Goal: Task Accomplishment & Management: Complete application form

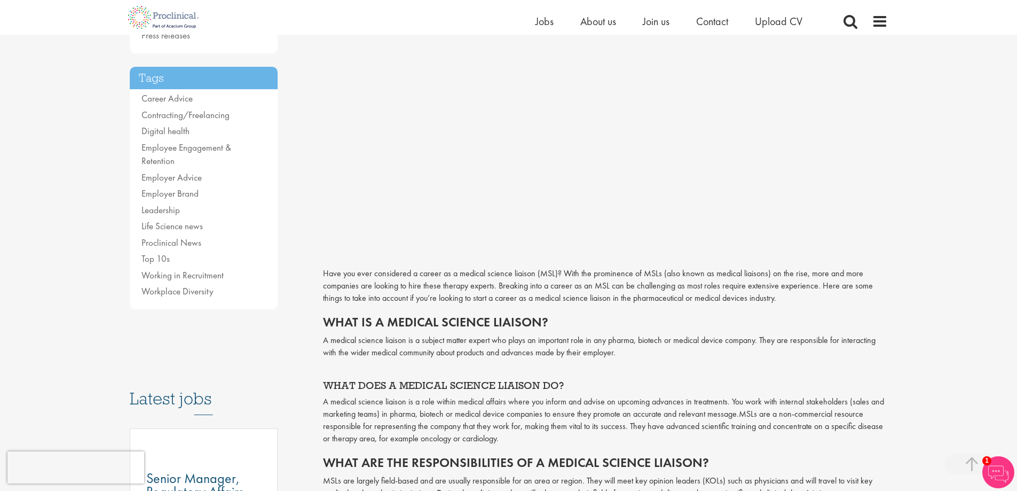
scroll to position [267, 0]
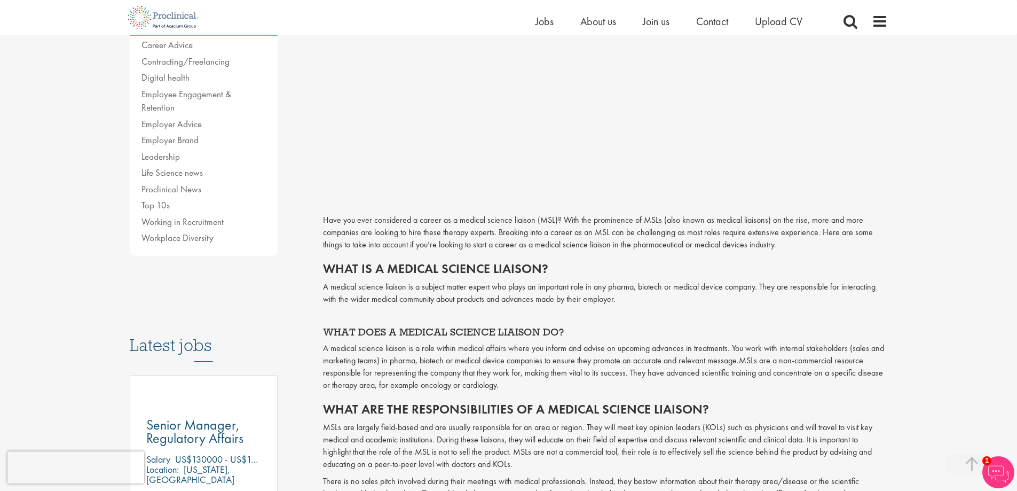
click at [383, 284] on p "A medical science liaison is a subject matter expert who plays an important rol…" at bounding box center [605, 293] width 565 height 25
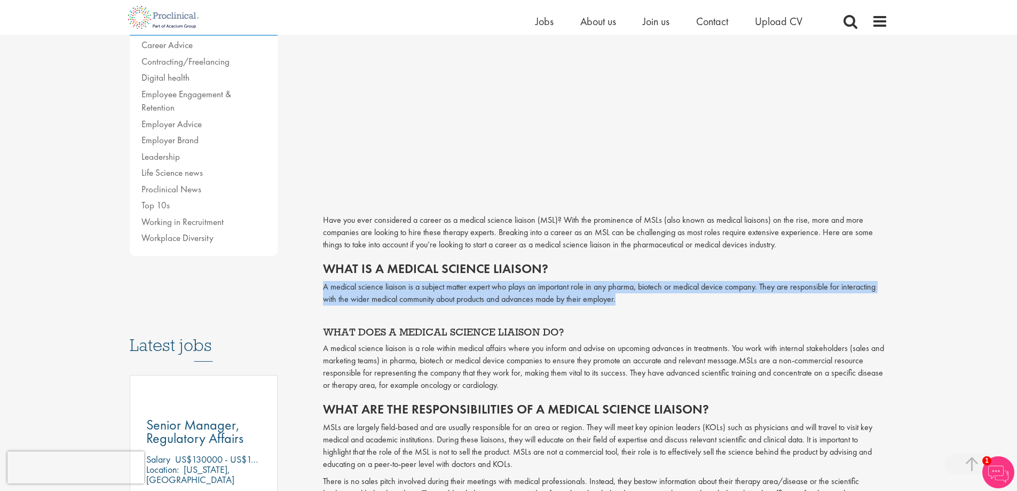
click at [383, 284] on p "A medical science liaison is a subject matter expert who plays an important rol…" at bounding box center [605, 293] width 565 height 25
click at [342, 302] on p "A medical science liaison is a subject matter expert who plays an important rol…" at bounding box center [605, 293] width 565 height 25
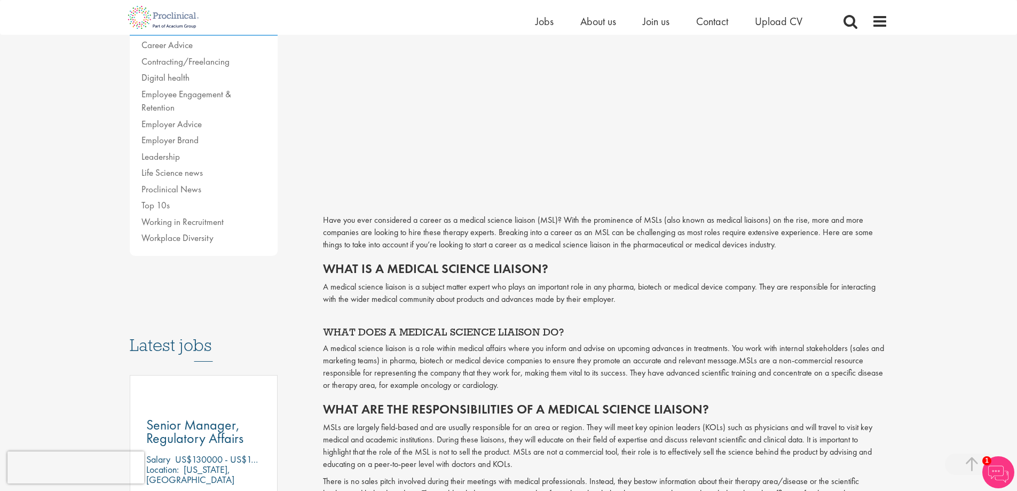
click at [377, 351] on span "A medical science liaison is a role within medical affairs where you inform and…" at bounding box center [603, 353] width 561 height 23
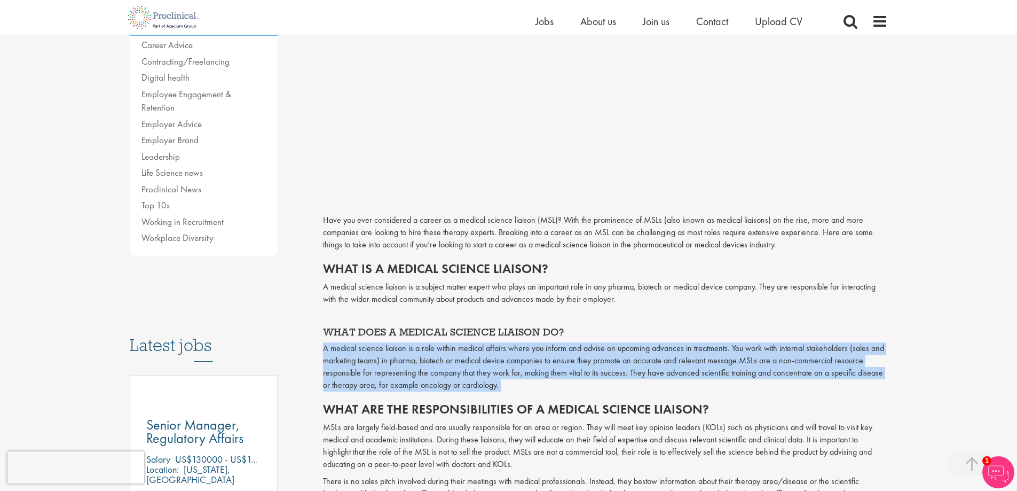
click at [377, 351] on span "A medical science liaison is a role within medical affairs where you inform and…" at bounding box center [603, 353] width 561 height 23
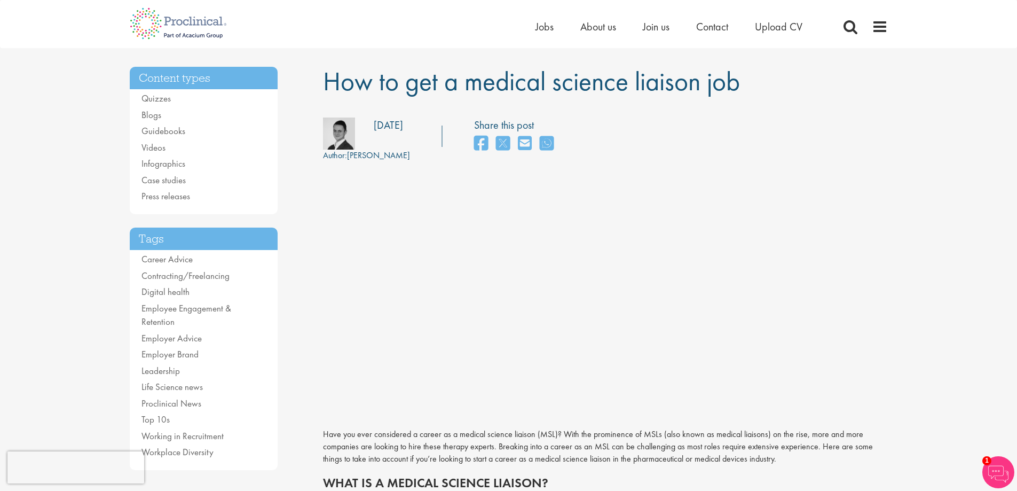
scroll to position [0, 0]
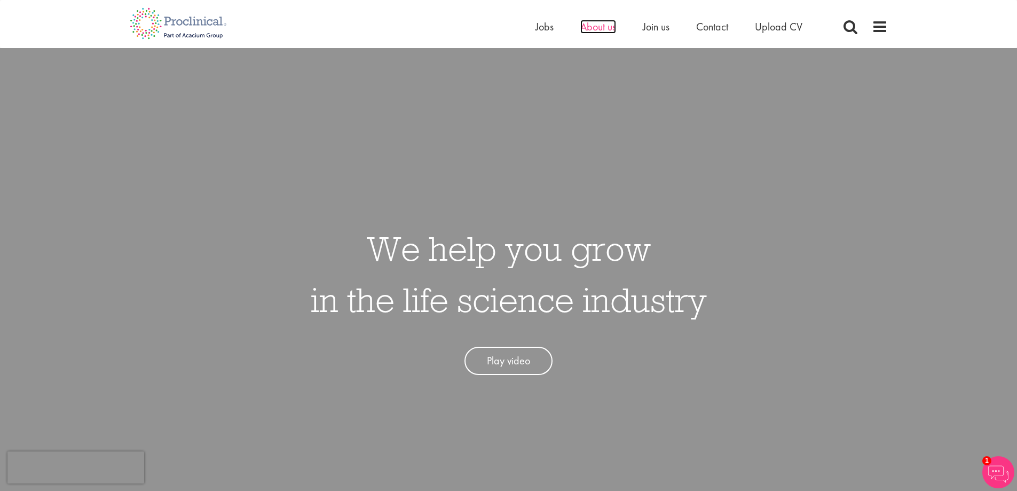
click at [598, 30] on span "About us" at bounding box center [599, 27] width 36 height 14
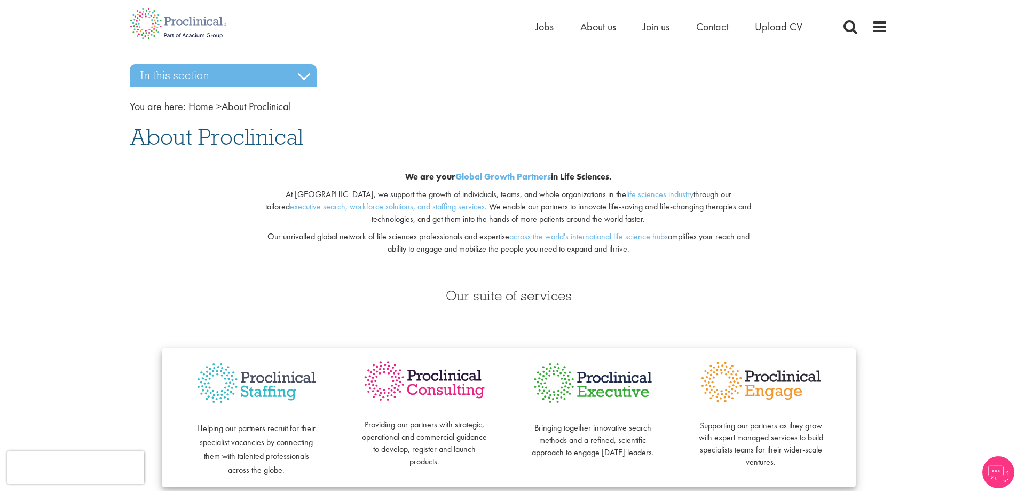
click at [772, 37] on div "Home Jobs About us Join us Contact Upload CV" at bounding box center [683, 29] width 294 height 21
click at [773, 28] on span "Upload CV" at bounding box center [779, 27] width 48 height 14
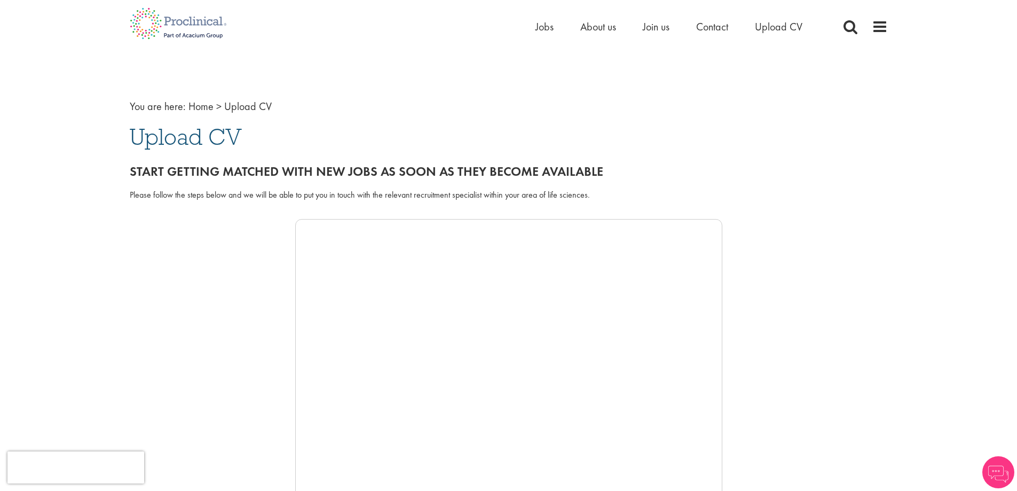
click at [190, 175] on h2 "Start getting matched with new jobs as soon as they become available" at bounding box center [509, 171] width 758 height 14
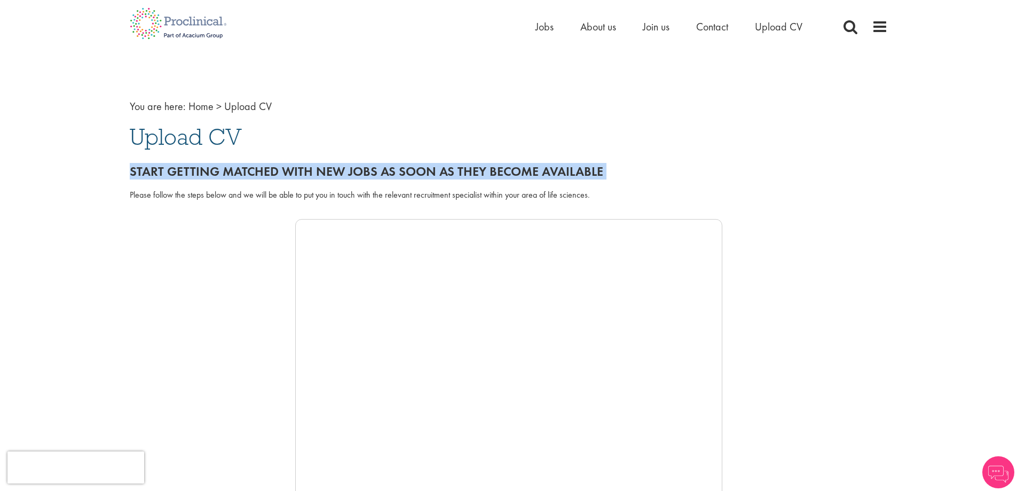
click at [190, 175] on h2 "Start getting matched with new jobs as soon as they become available" at bounding box center [509, 171] width 758 height 14
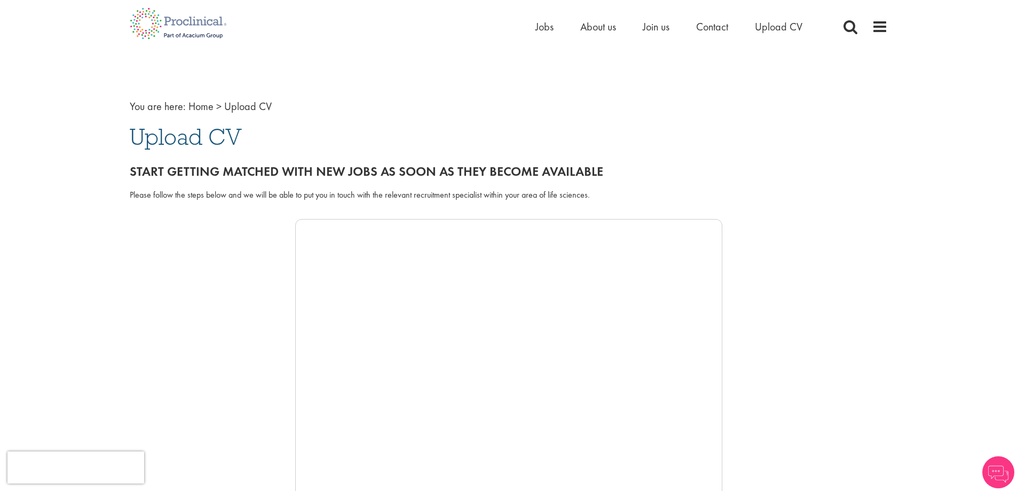
click at [139, 211] on div "Please follow the steps below and we will be able to put you in touch with the …" at bounding box center [509, 201] width 774 height 35
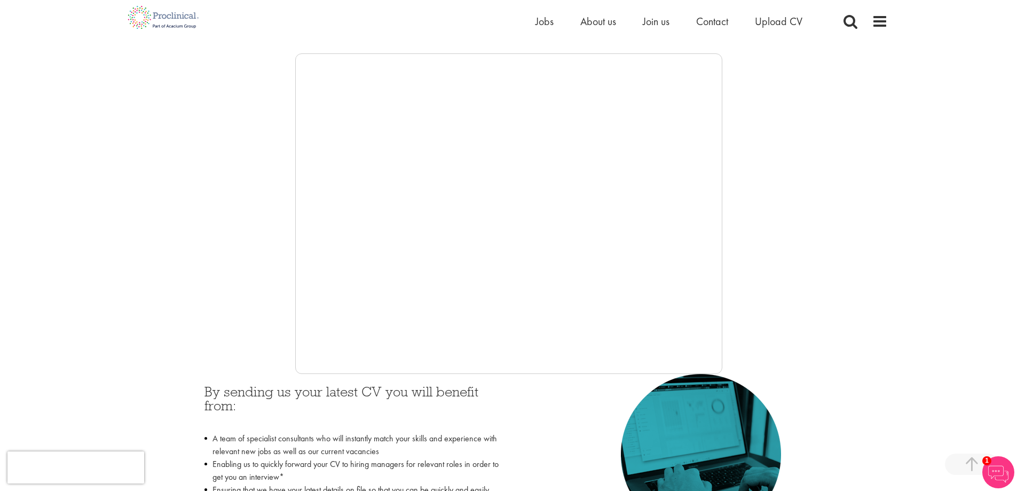
scroll to position [160, 0]
